Goal: Task Accomplishment & Management: Use online tool/utility

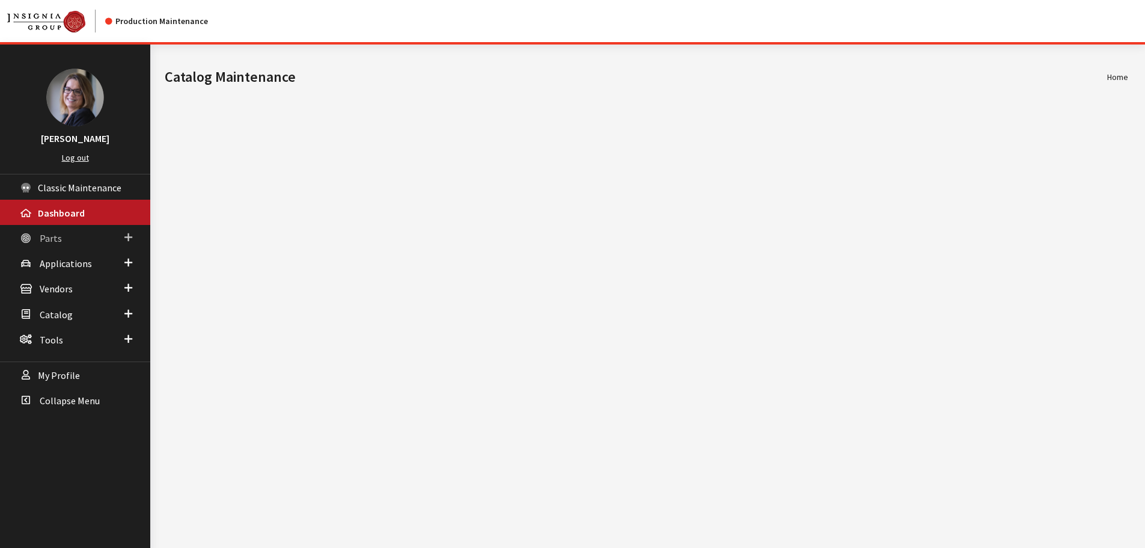
click at [127, 237] on span at bounding box center [128, 238] width 8 height 16
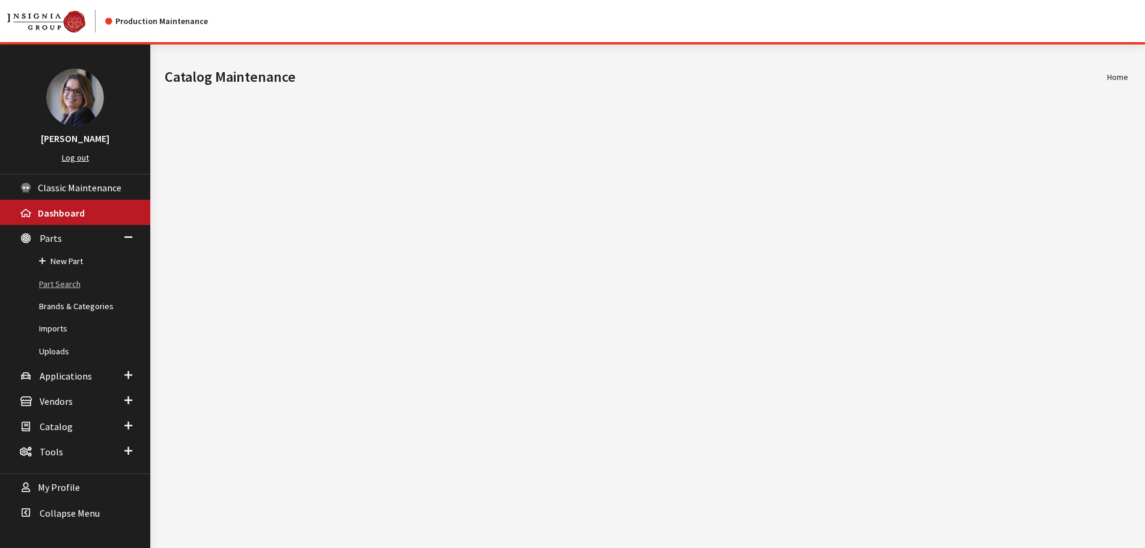
click at [66, 286] on link "Part Search" at bounding box center [75, 284] width 150 height 22
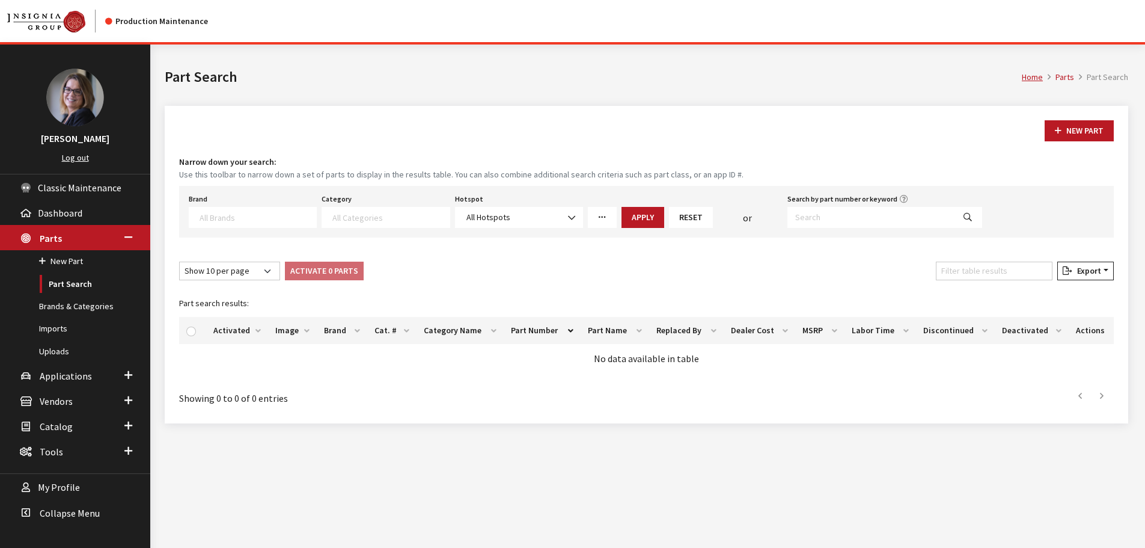
select select
click at [834, 217] on input "Search by part number or keyword" at bounding box center [871, 217] width 167 height 21
paste input "SOA567B020"
type input "SOA567B020"
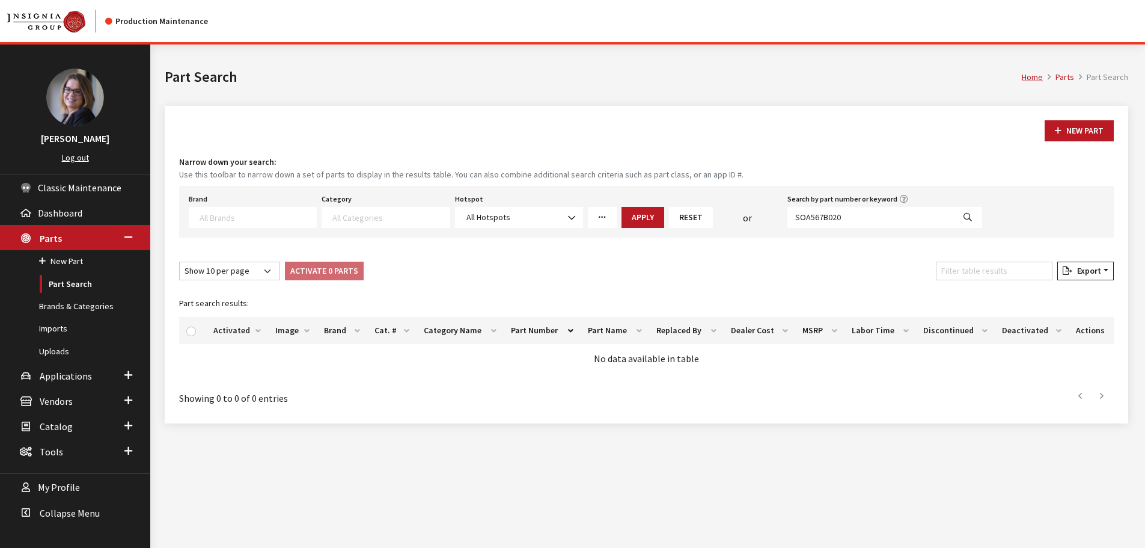
select select
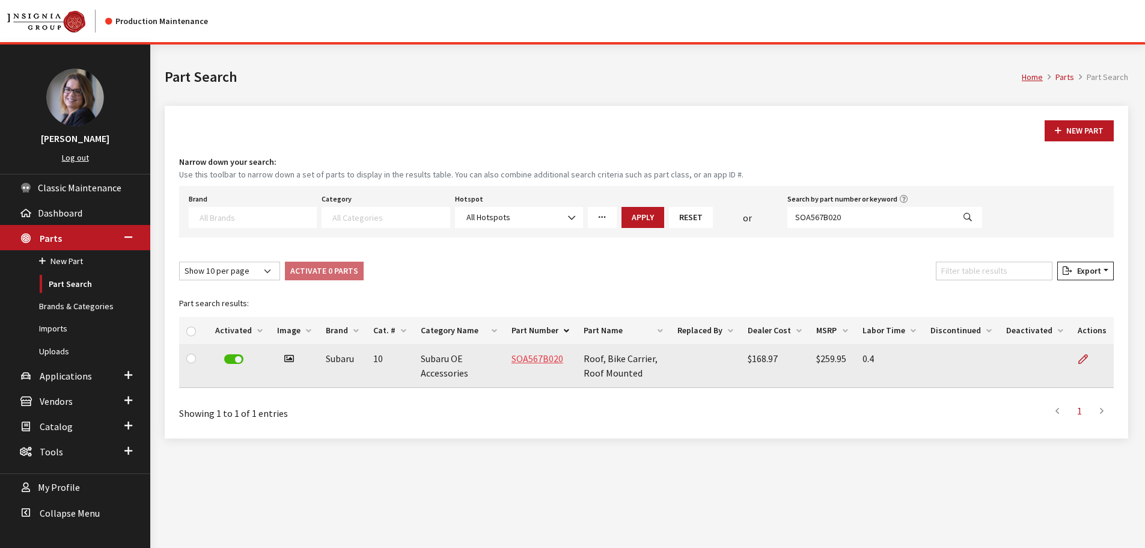
click at [547, 361] on link "SOA567B020" at bounding box center [538, 358] width 52 height 12
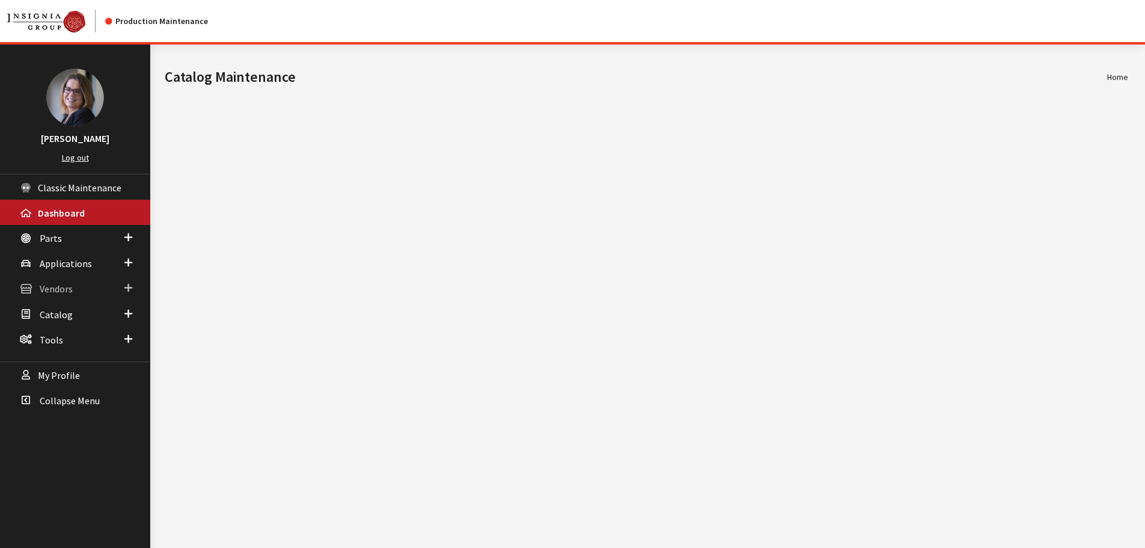
click at [131, 291] on span at bounding box center [128, 288] width 8 height 16
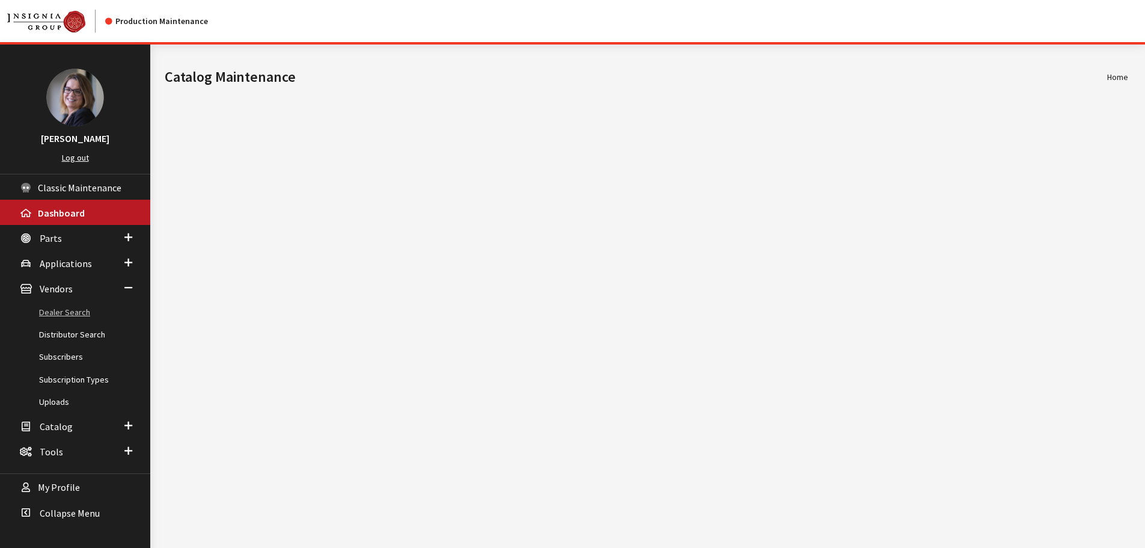
click at [76, 316] on link "Dealer Search" at bounding box center [75, 312] width 150 height 22
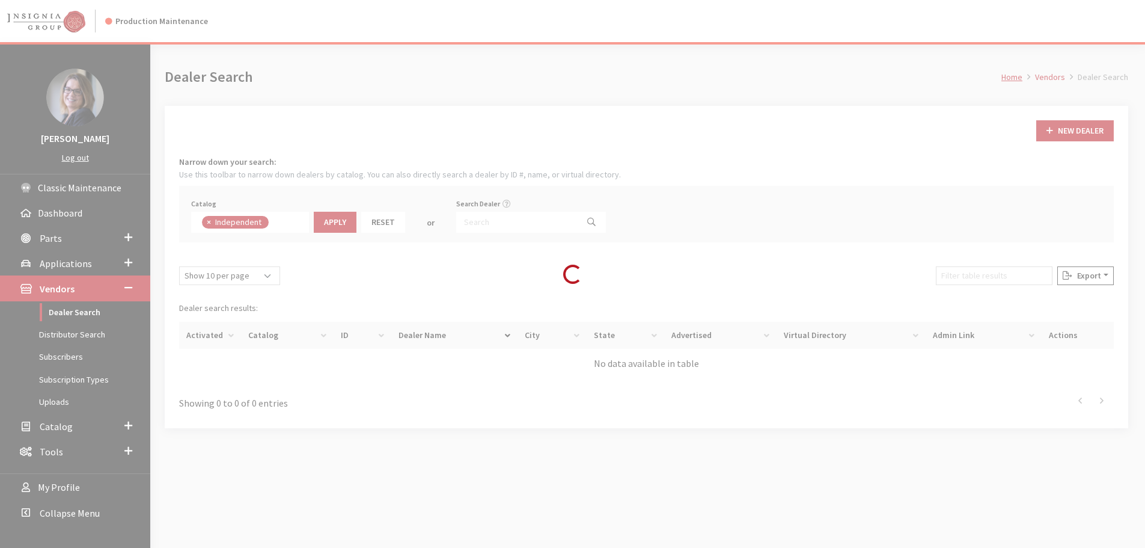
scroll to position [88, 0]
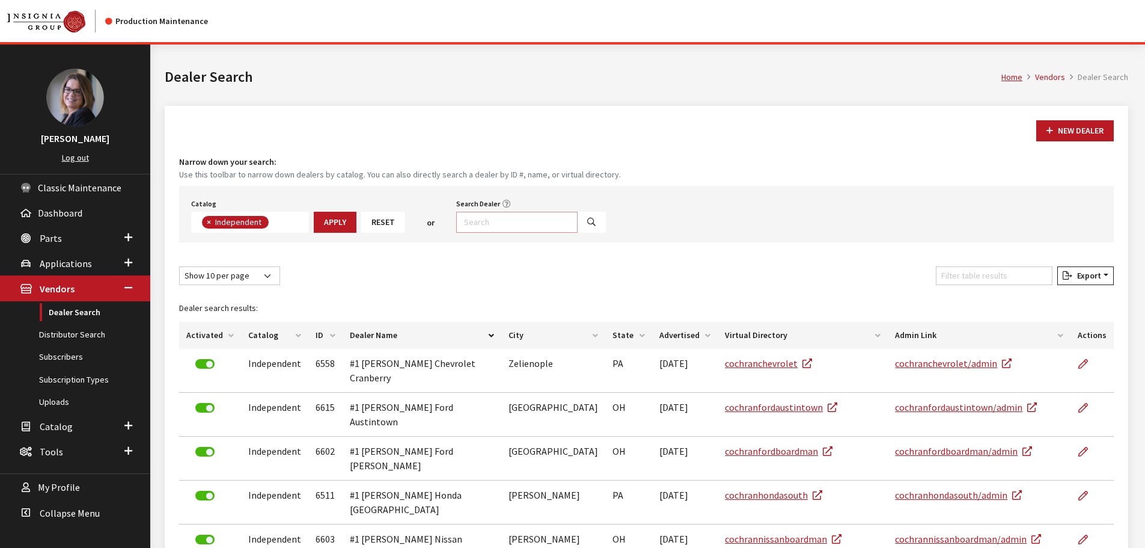
click at [500, 223] on input "Search Dealer" at bounding box center [516, 222] width 121 height 21
type input "royal*"
select select
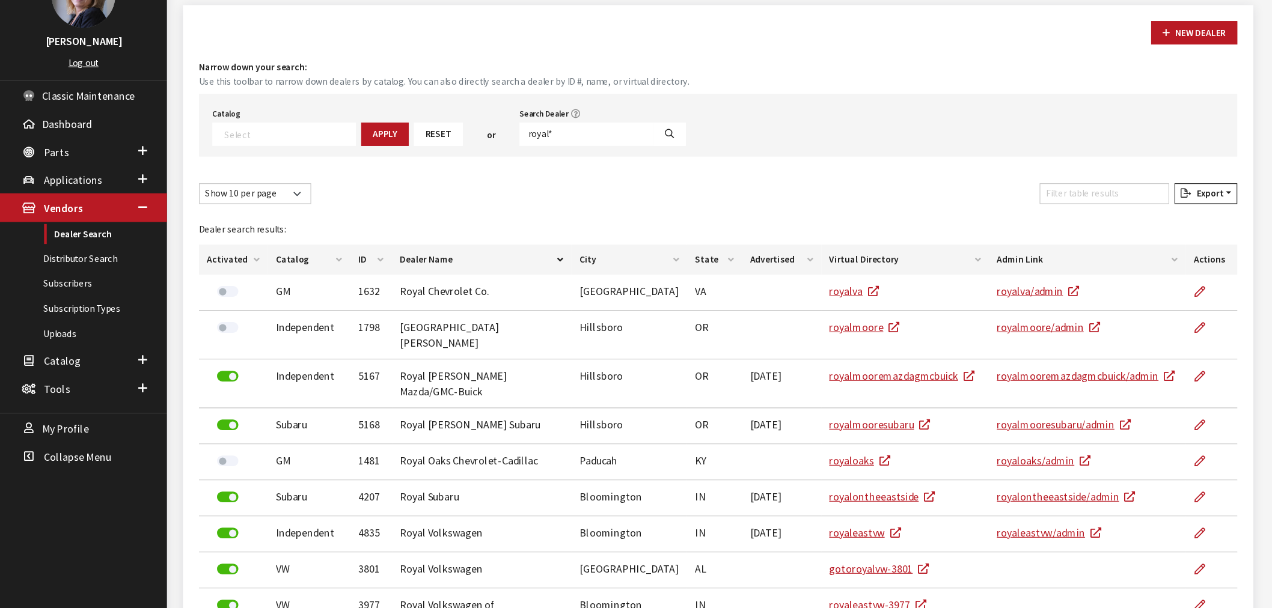
scroll to position [120, 0]
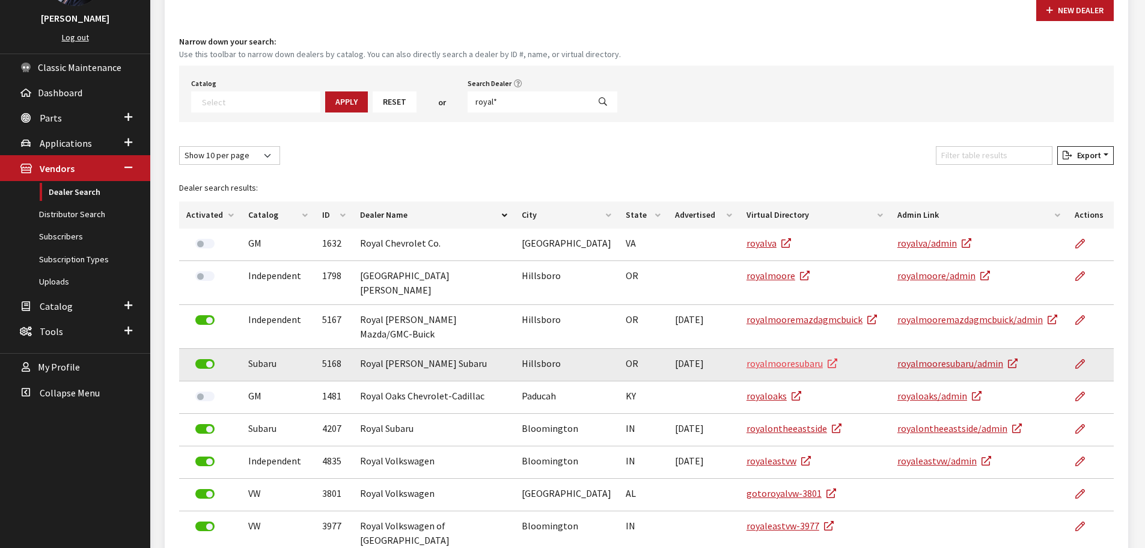
click at [768, 357] on link "royalmooresubaru" at bounding box center [792, 363] width 91 height 12
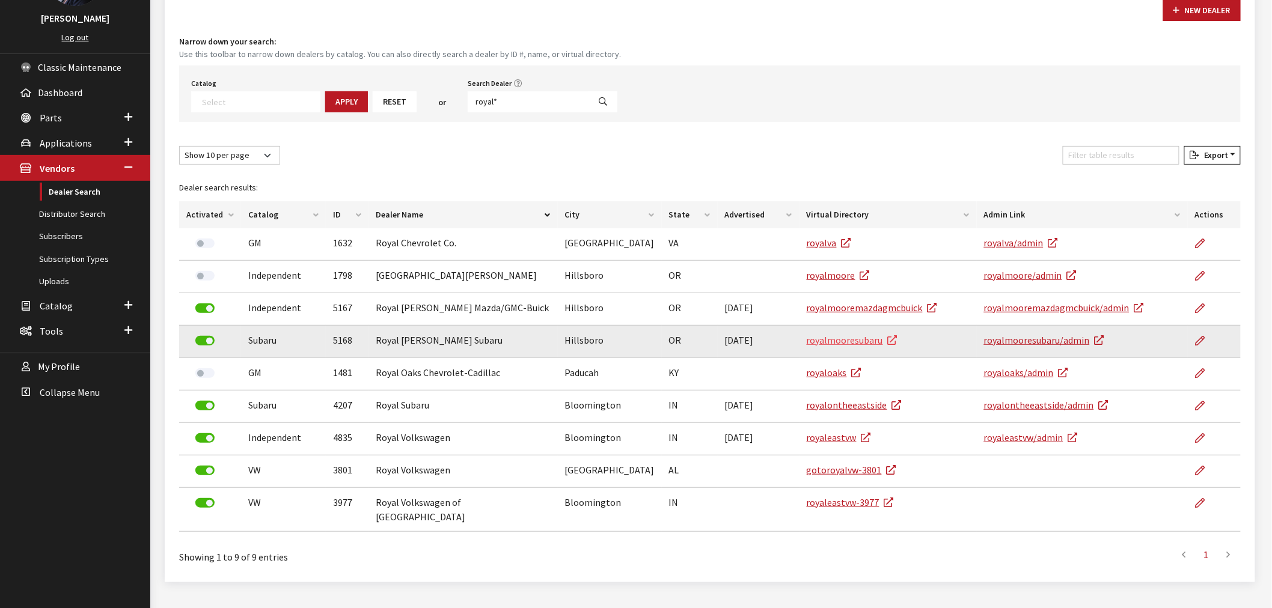
scroll to position [125, 0]
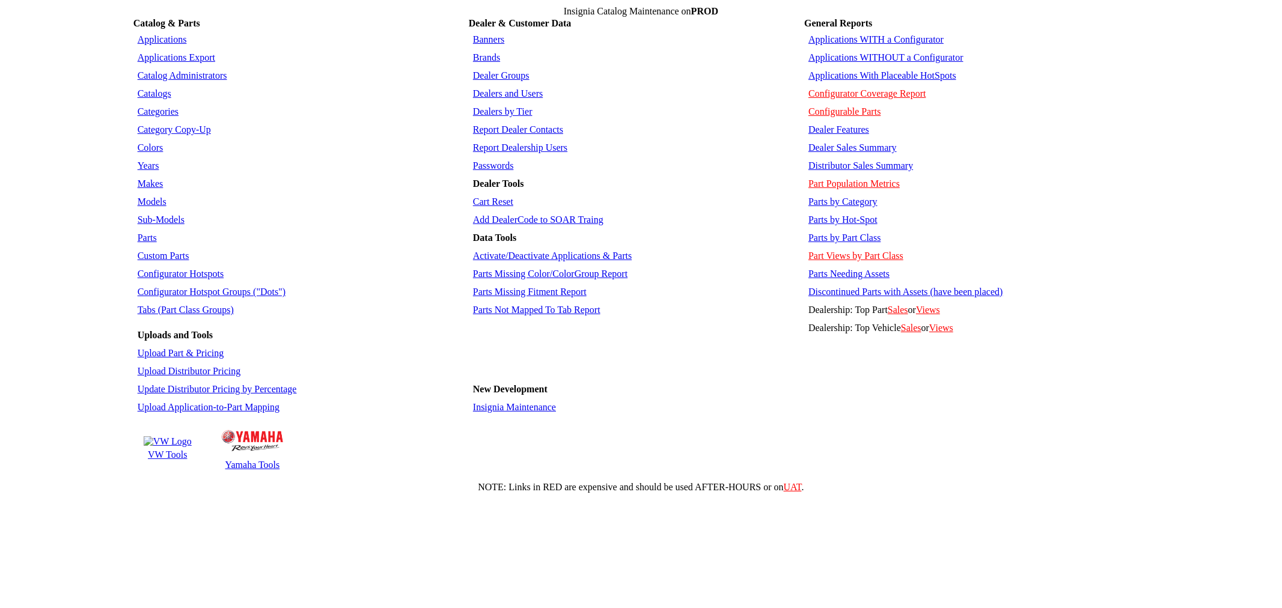
click at [142, 233] on link "Parts" at bounding box center [147, 238] width 19 height 10
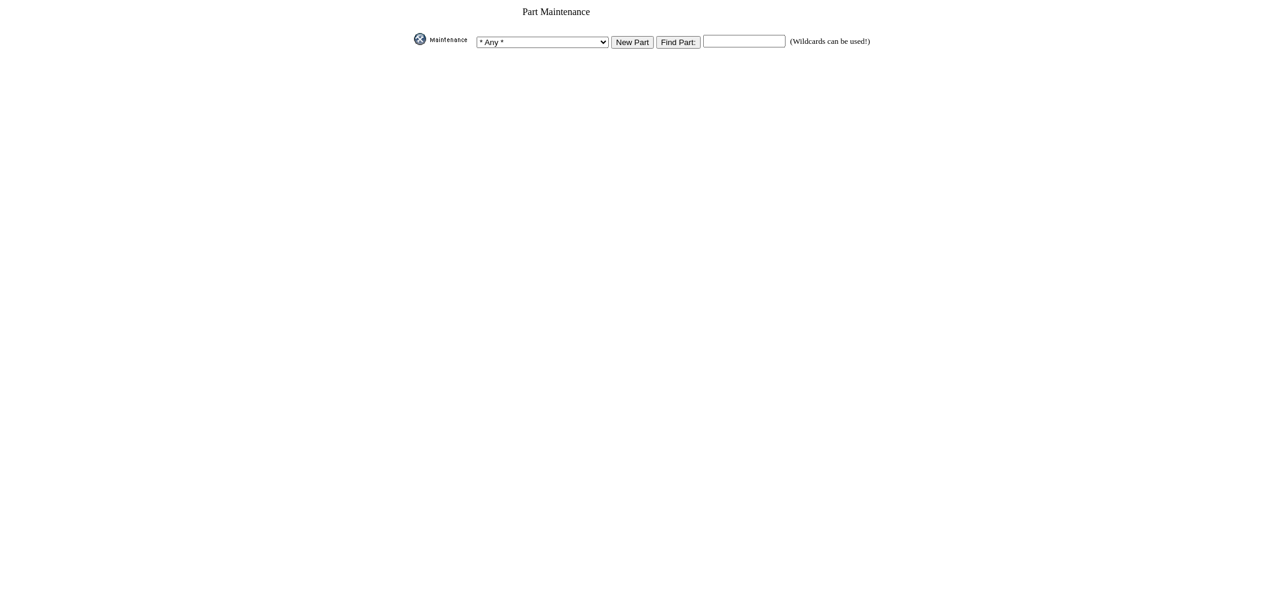
click at [716, 38] on input "text" at bounding box center [744, 41] width 82 height 13
click at [703, 35] on input "text" at bounding box center [744, 41] width 82 height 13
click at [729, 35] on input "text" at bounding box center [744, 41] width 82 height 13
paste input "SOA567B020"
type input "SOA567B020"
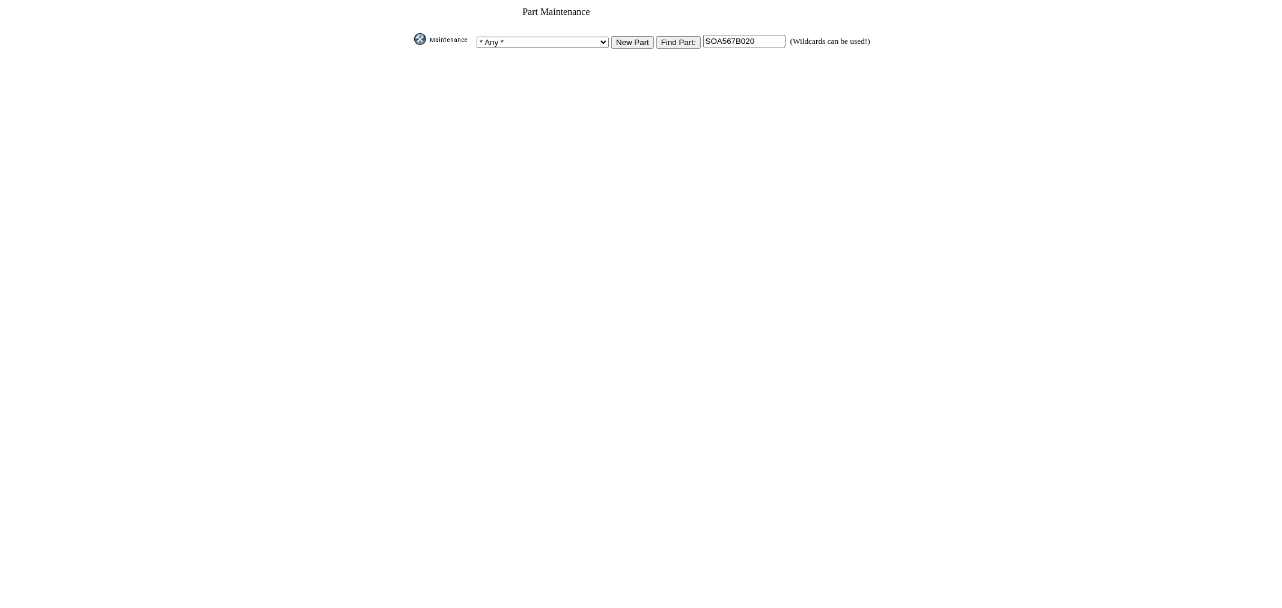
click at [412, 45] on input "image" at bounding box center [412, 45] width 0 height 0
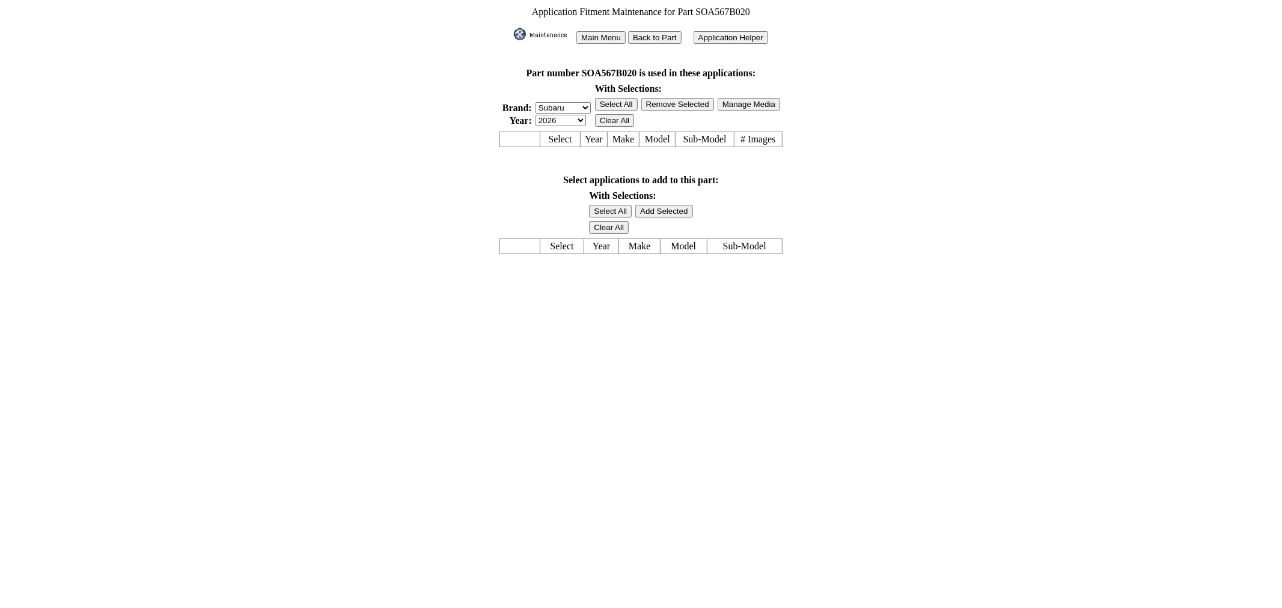
click at [579, 115] on select "2026 2025 2024 2023 2022 2021 2020 2019 2018 2017 2016 2015 2014 2013 2012 2011…" at bounding box center [561, 120] width 50 height 11
select select "43"
click at [536, 115] on select "2026 2025 2024 2023 2022 2021 2020 2019 2018 2017 2016 2015 2014 2013 2012 2011…" at bounding box center [561, 120] width 50 height 11
